Goal: Navigation & Orientation: Find specific page/section

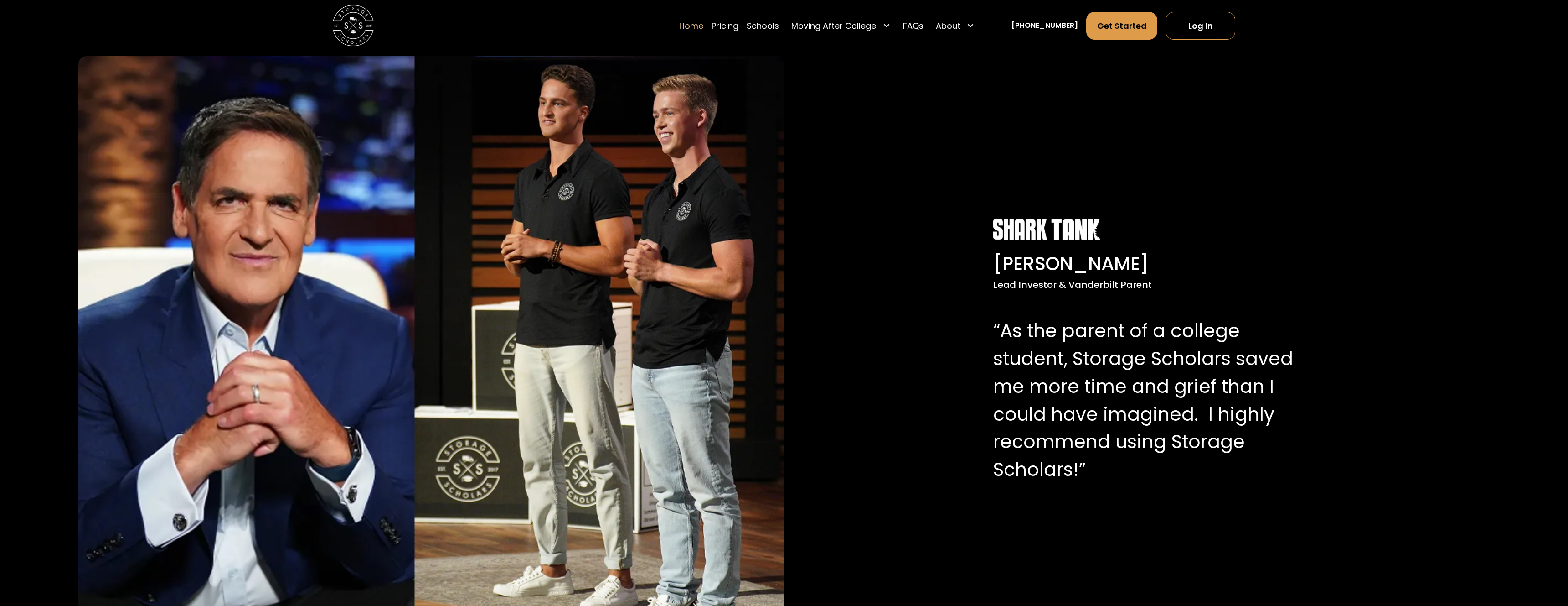
scroll to position [1158, 0]
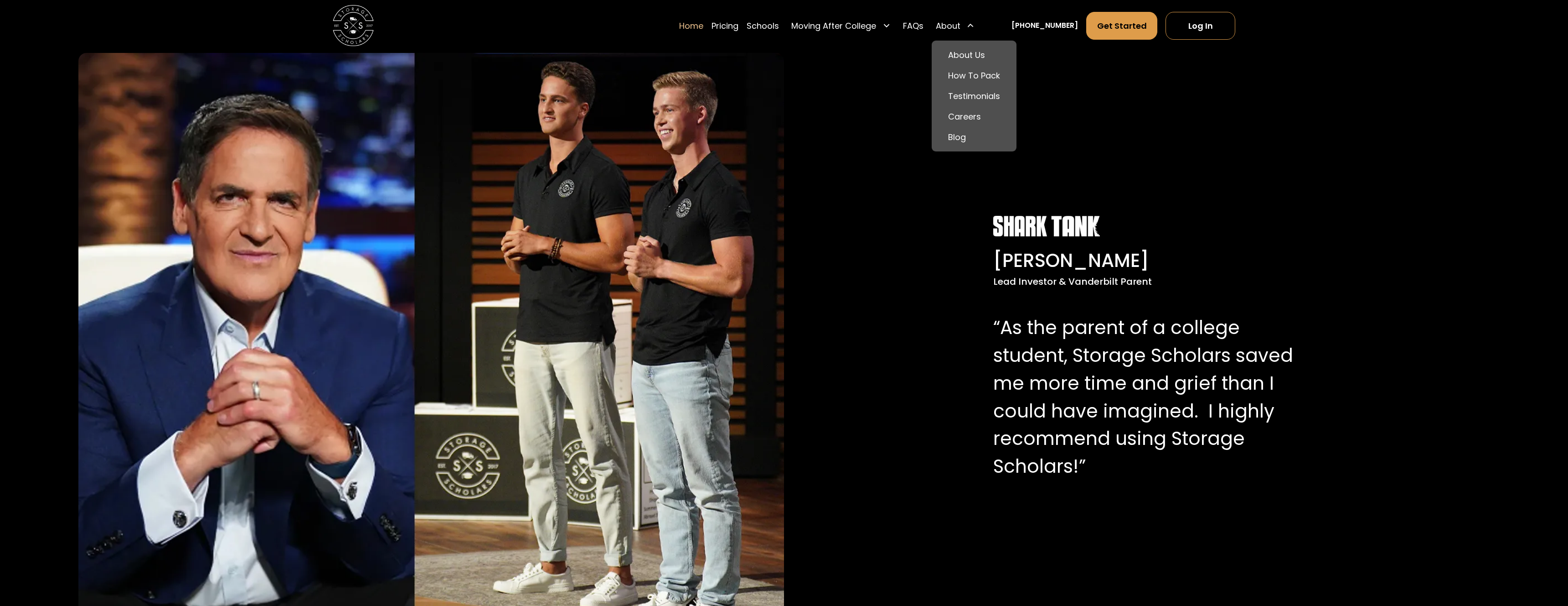
click at [978, 26] on div "About" at bounding box center [956, 26] width 47 height 28
click at [978, 54] on link "About Us" at bounding box center [974, 55] width 77 height 21
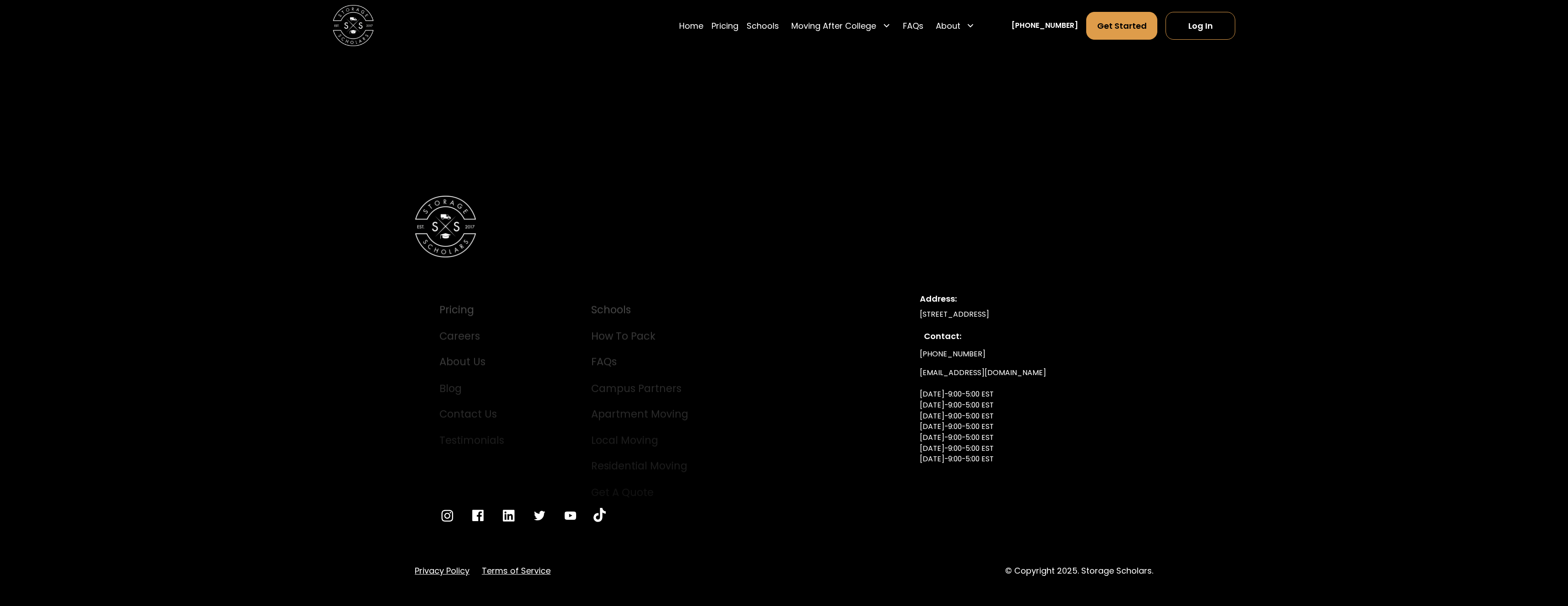
scroll to position [5566, 0]
